Goal: Information Seeking & Learning: Learn about a topic

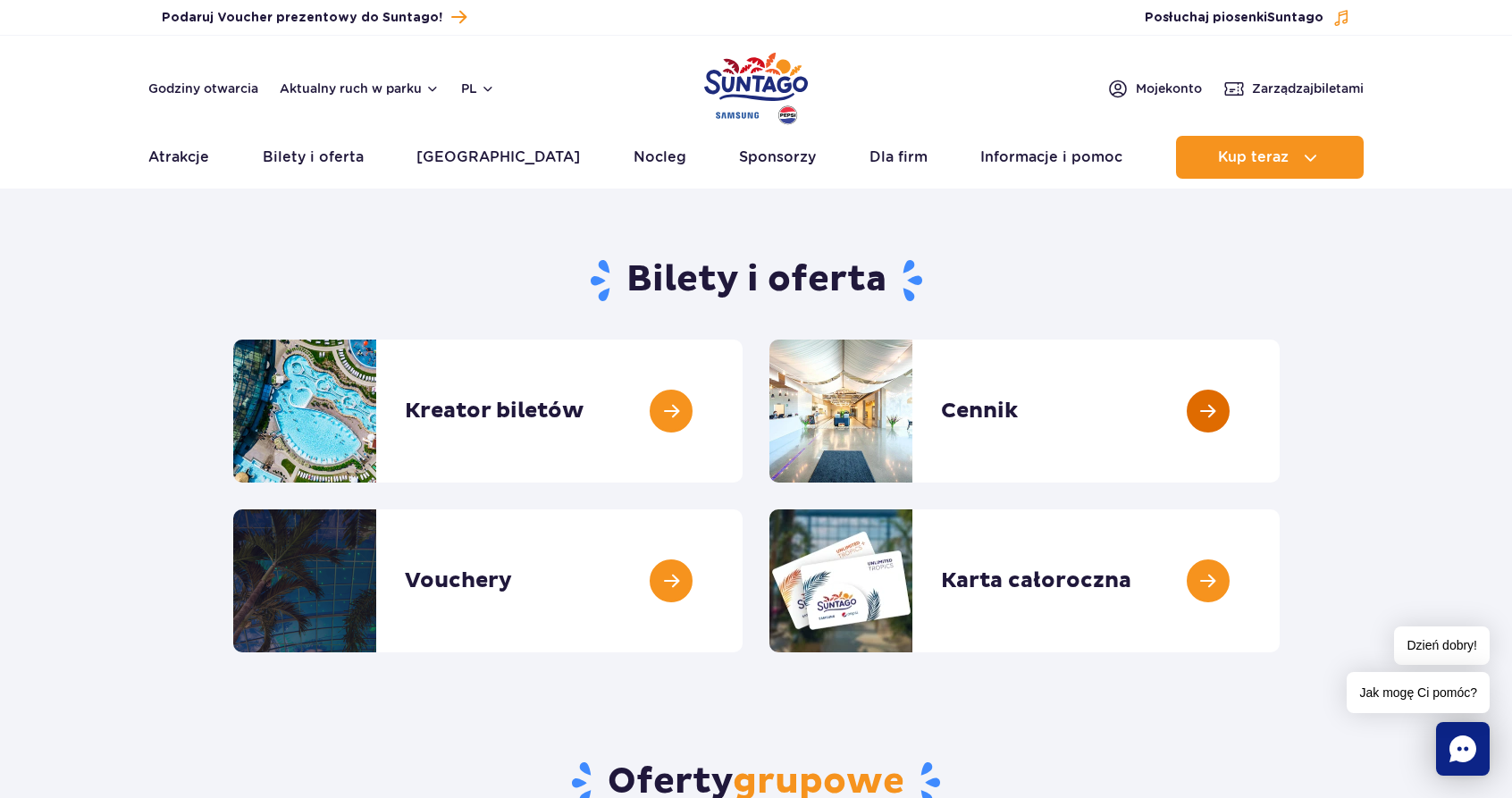
click at [1280, 399] on link at bounding box center [1280, 411] width 0 height 143
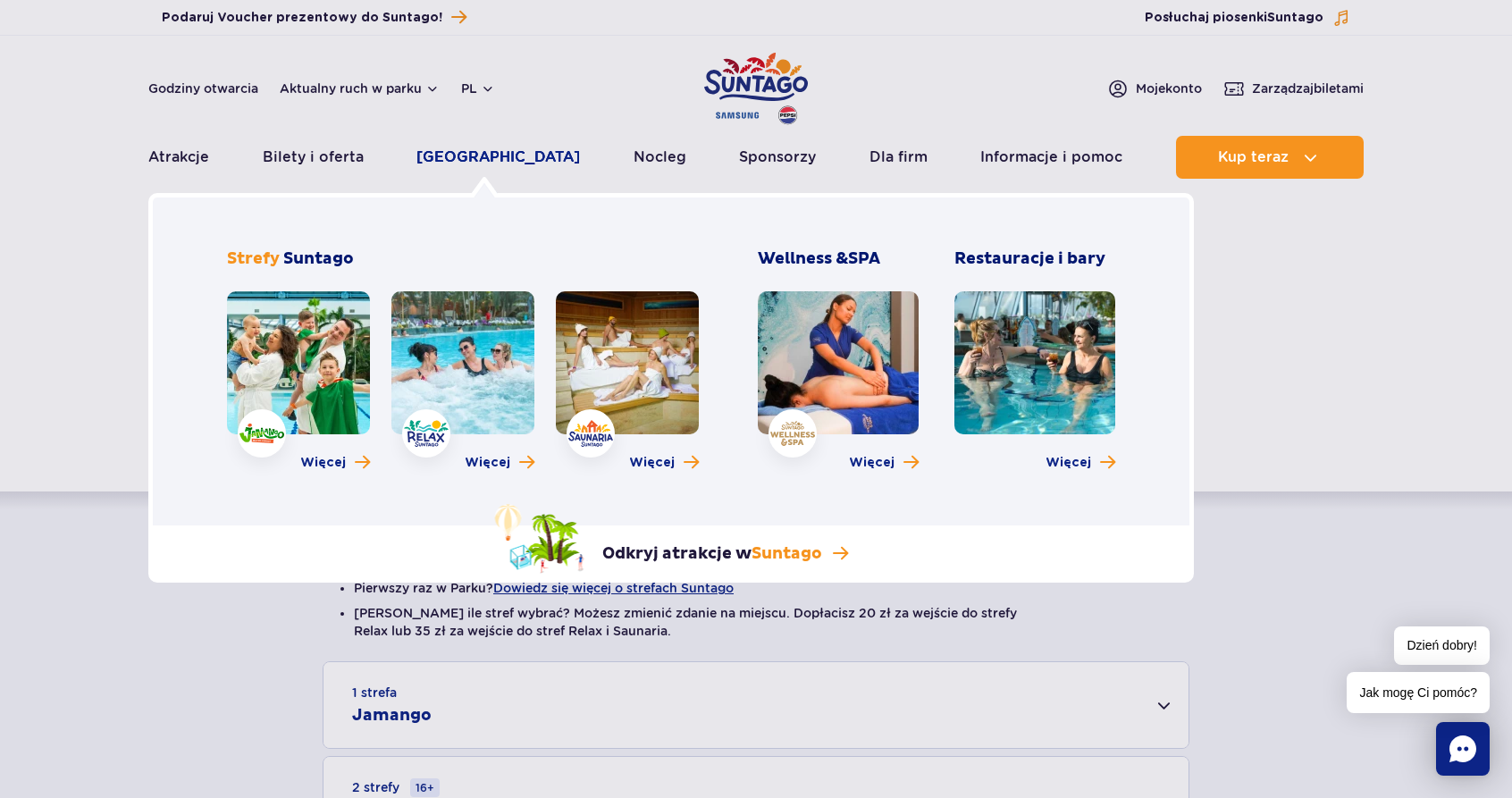
click at [454, 158] on link "[GEOGRAPHIC_DATA]" at bounding box center [498, 157] width 163 height 43
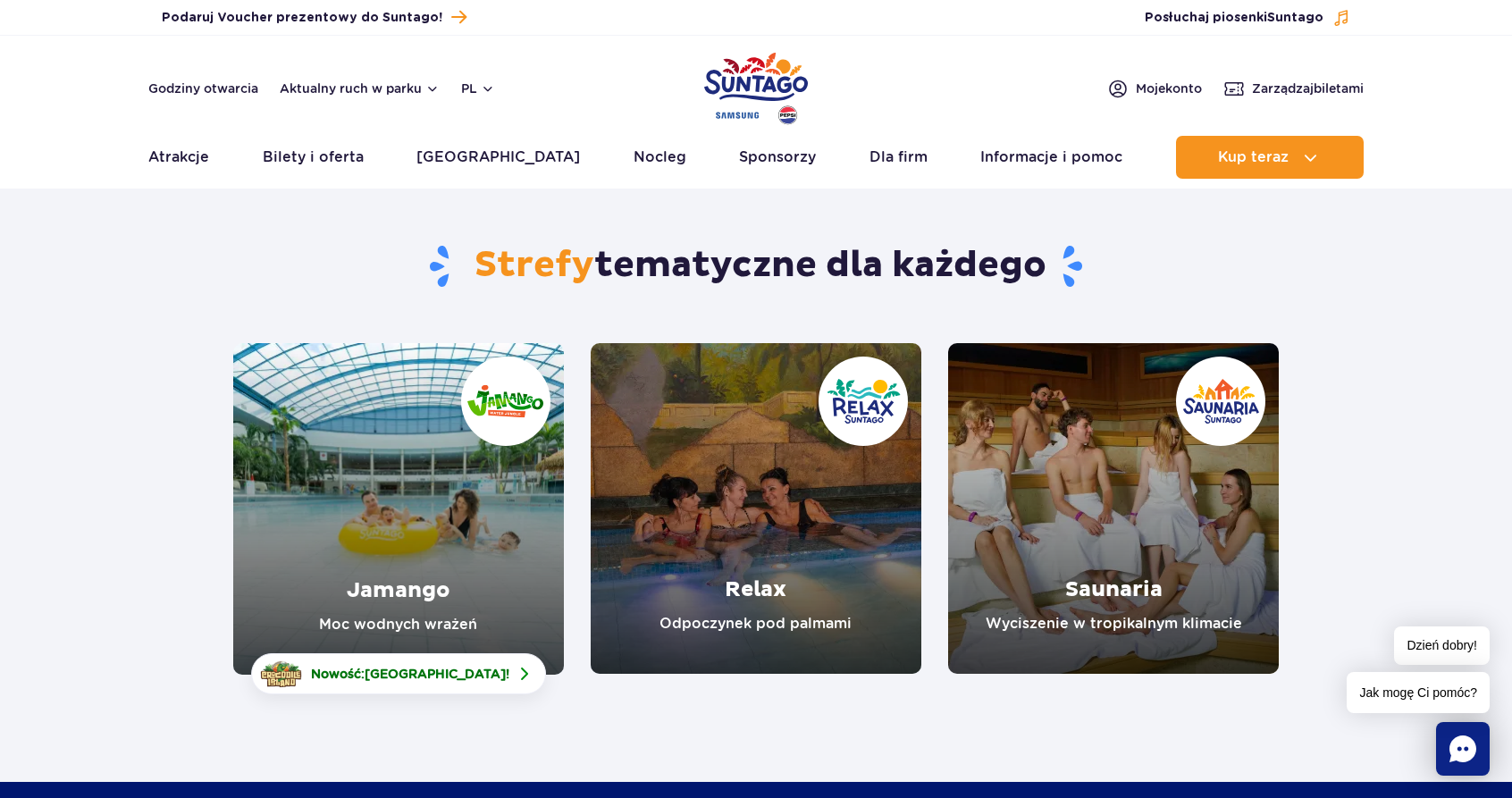
click at [376, 448] on link "Jamango" at bounding box center [398, 509] width 330 height 332
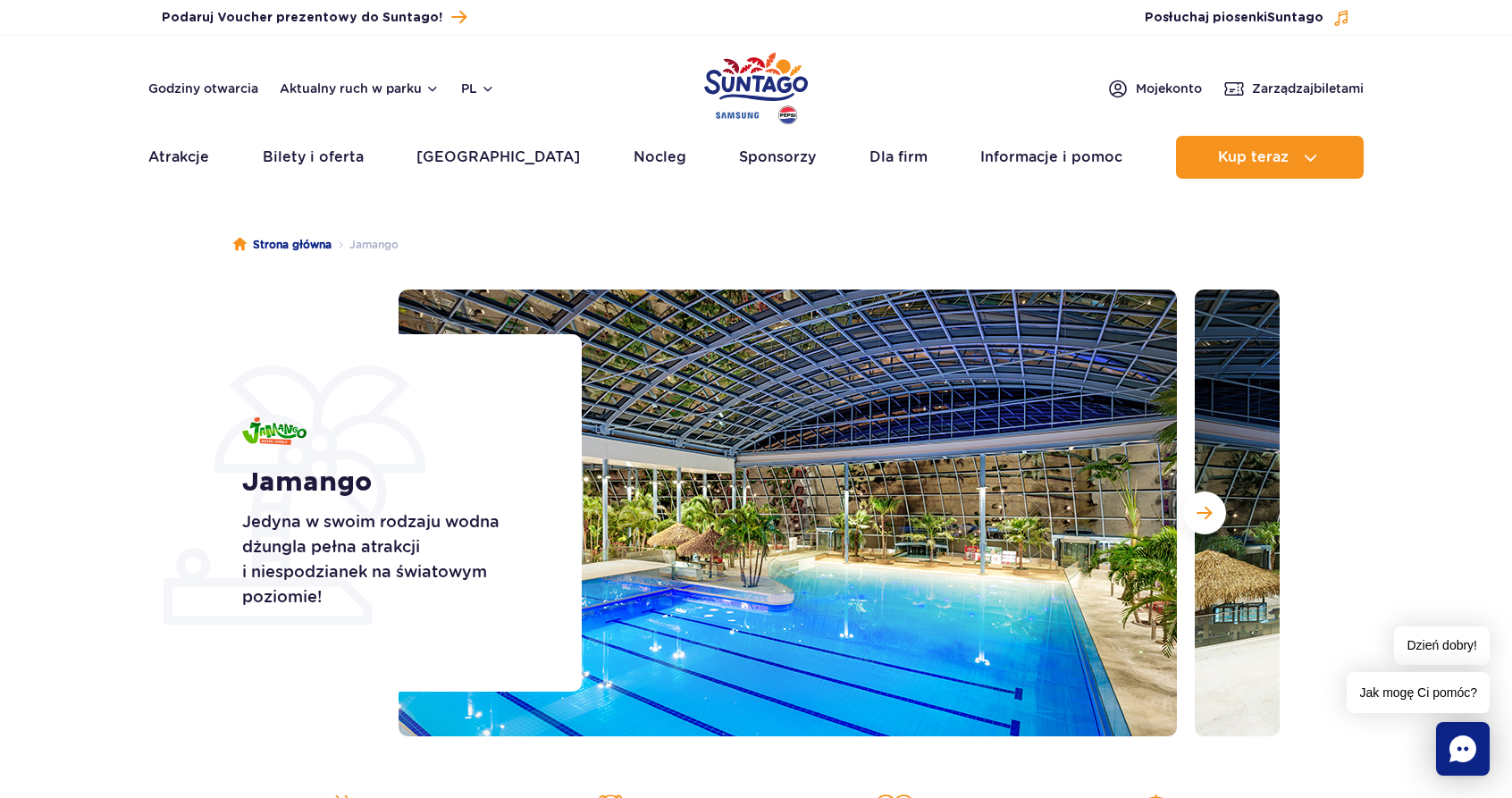
click at [939, 235] on ul "Strona główna [GEOGRAPHIC_DATA]" at bounding box center [756, 244] width 1046 height 89
click at [1212, 504] on button "Następny slajd" at bounding box center [1204, 512] width 43 height 43
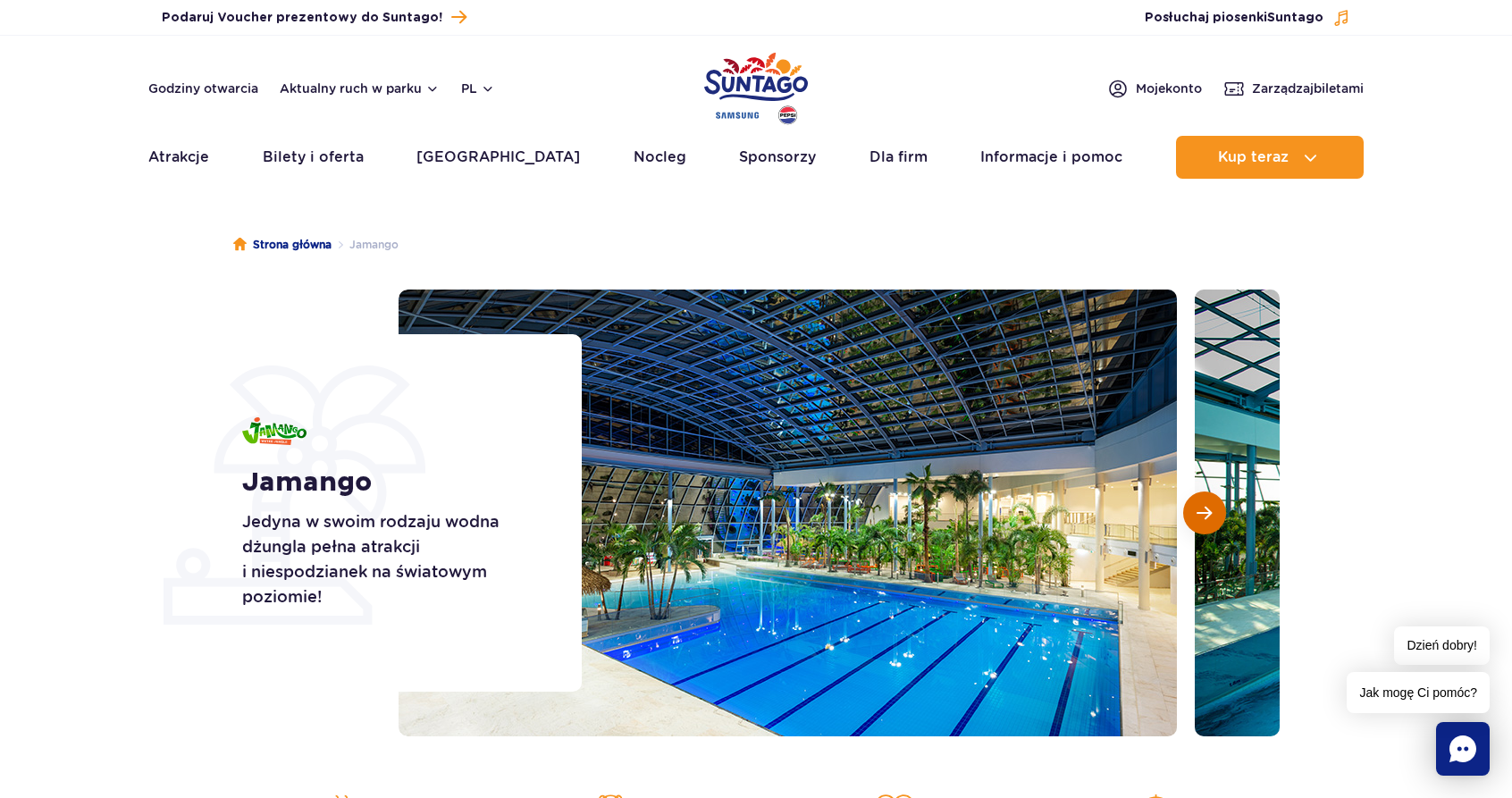
click at [1212, 504] on button "Następny slajd" at bounding box center [1204, 512] width 43 height 43
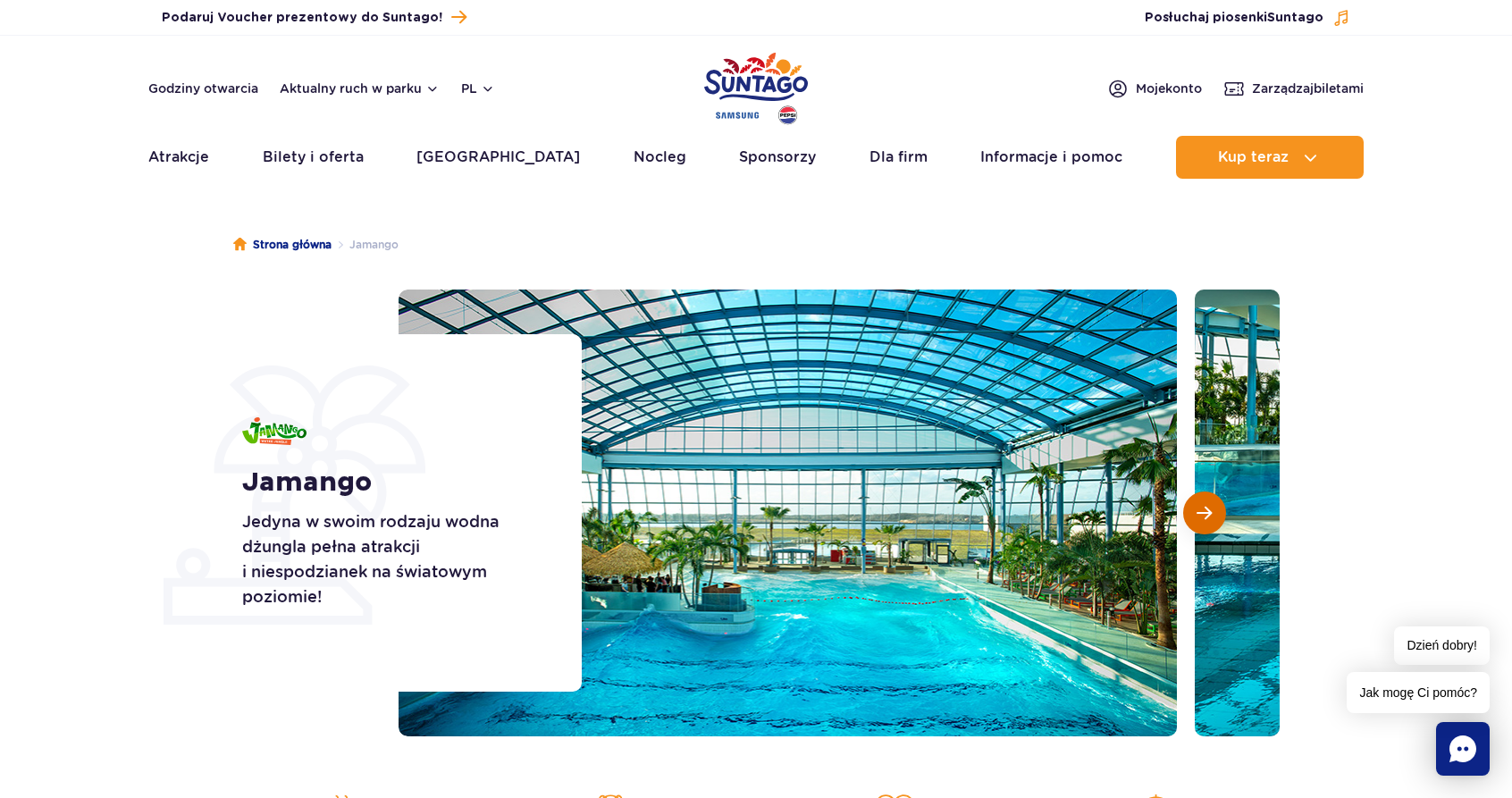
click at [1212, 504] on button "Następny slajd" at bounding box center [1204, 512] width 43 height 43
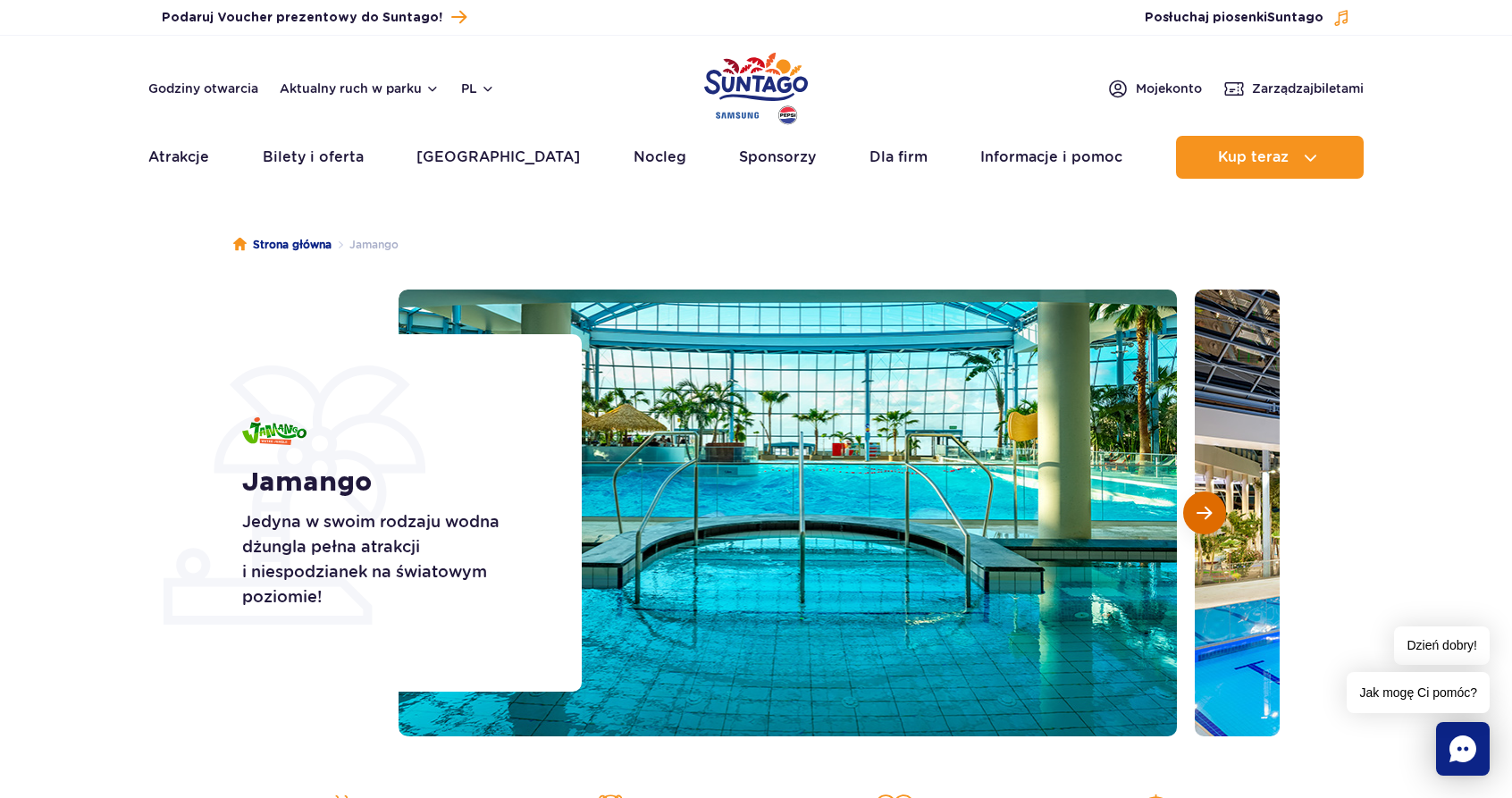
click at [1212, 504] on button "Następny slajd" at bounding box center [1204, 512] width 43 height 43
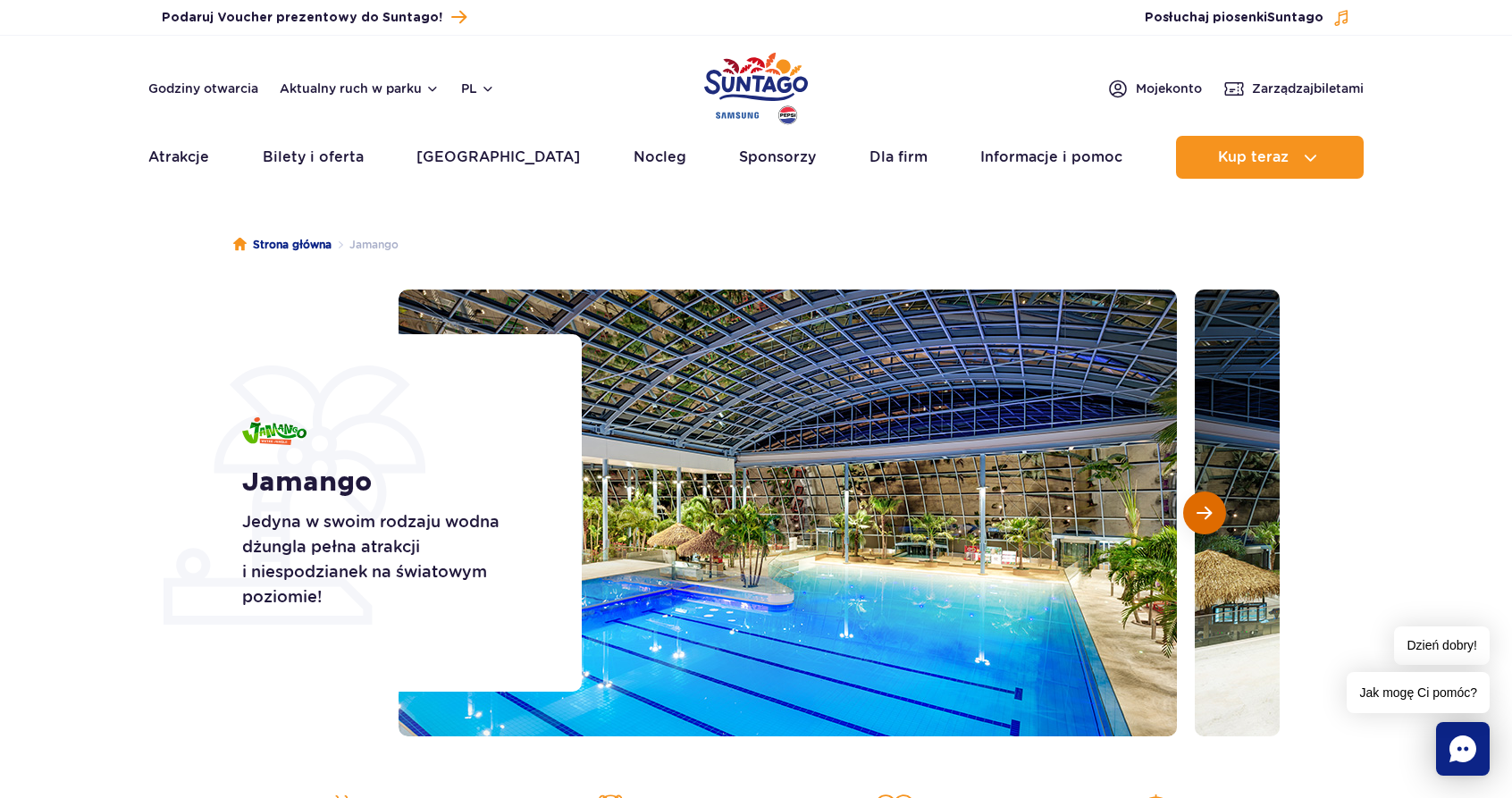
click at [1212, 504] on button "Następny slajd" at bounding box center [1204, 512] width 43 height 43
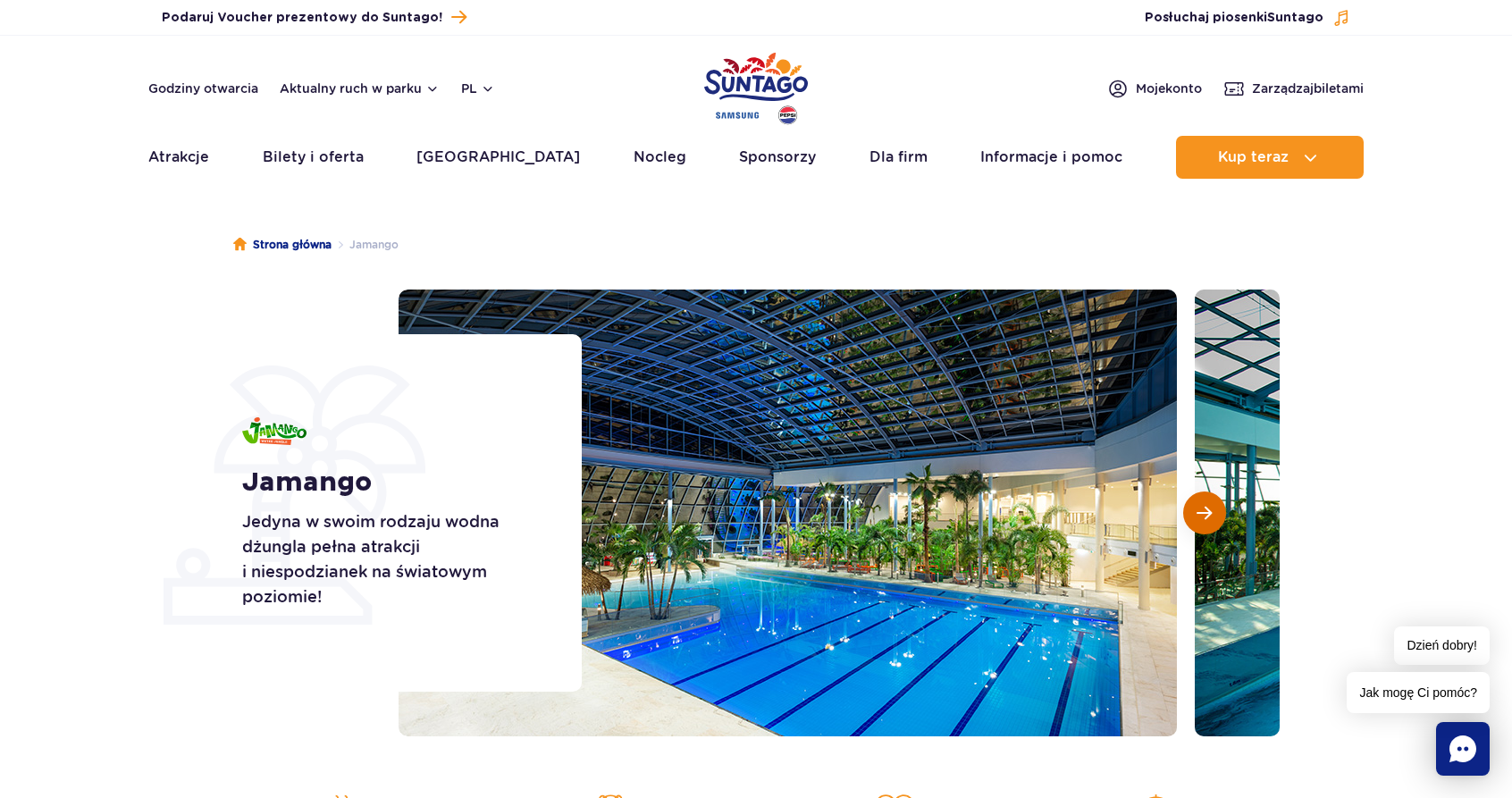
click at [1212, 504] on button "Następny slajd" at bounding box center [1204, 512] width 43 height 43
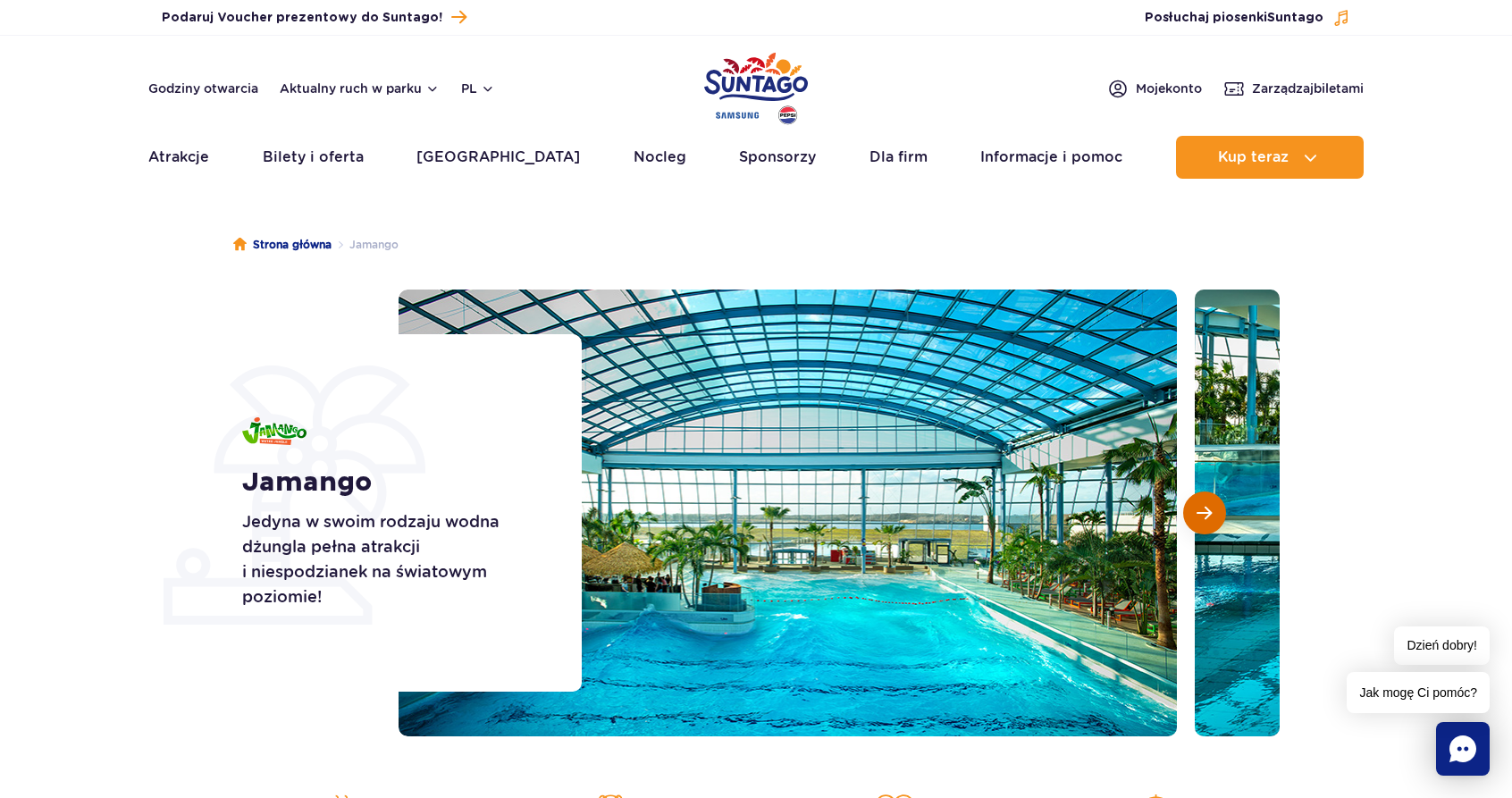
click at [1212, 504] on button "Następny slajd" at bounding box center [1204, 512] width 43 height 43
